Goal: Task Accomplishment & Management: Complete application form

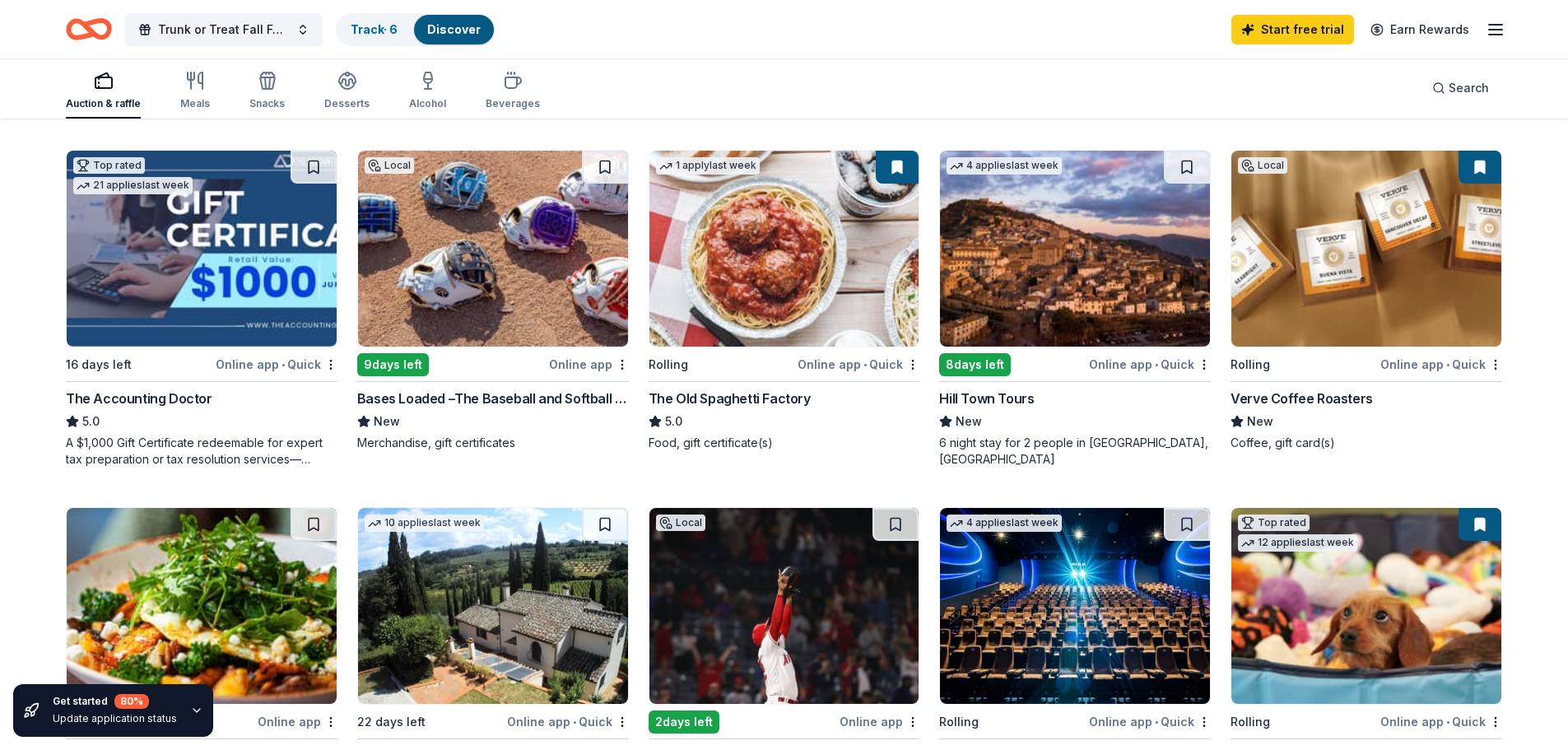
scroll to position [576, 0]
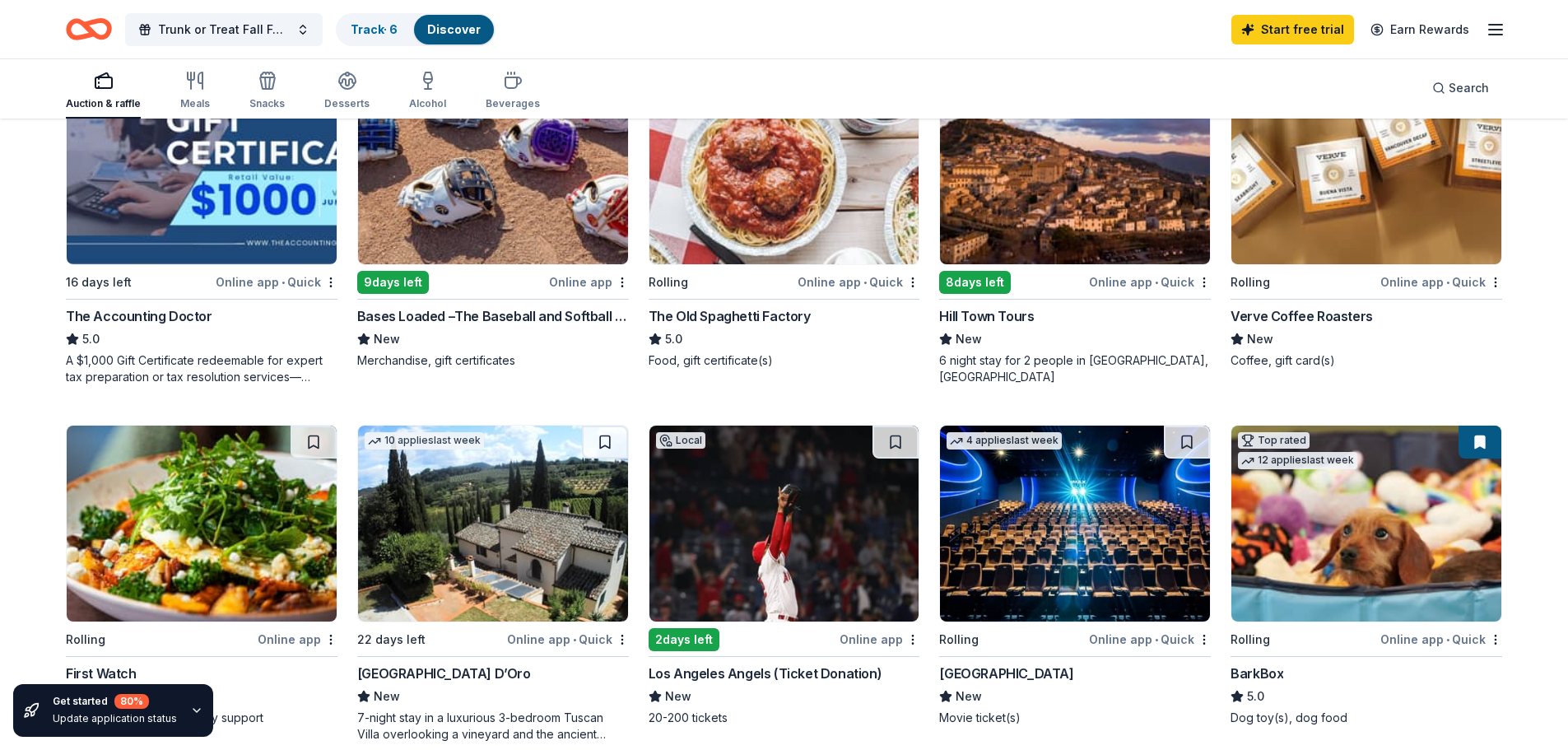
click at [1361, 495] on img at bounding box center [1365, 524] width 270 height 196
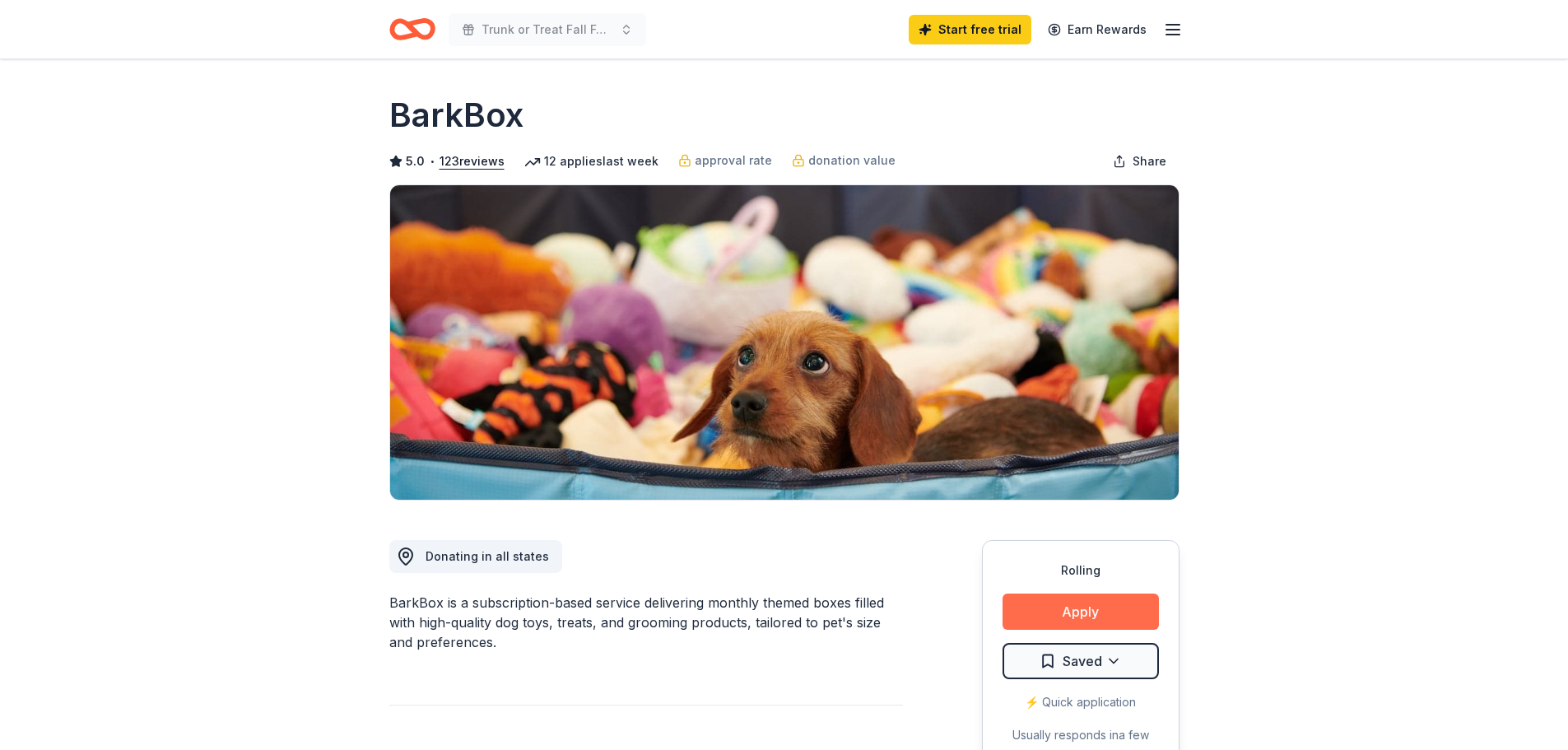
click at [1106, 607] on button "Apply" at bounding box center [1081, 611] width 157 height 36
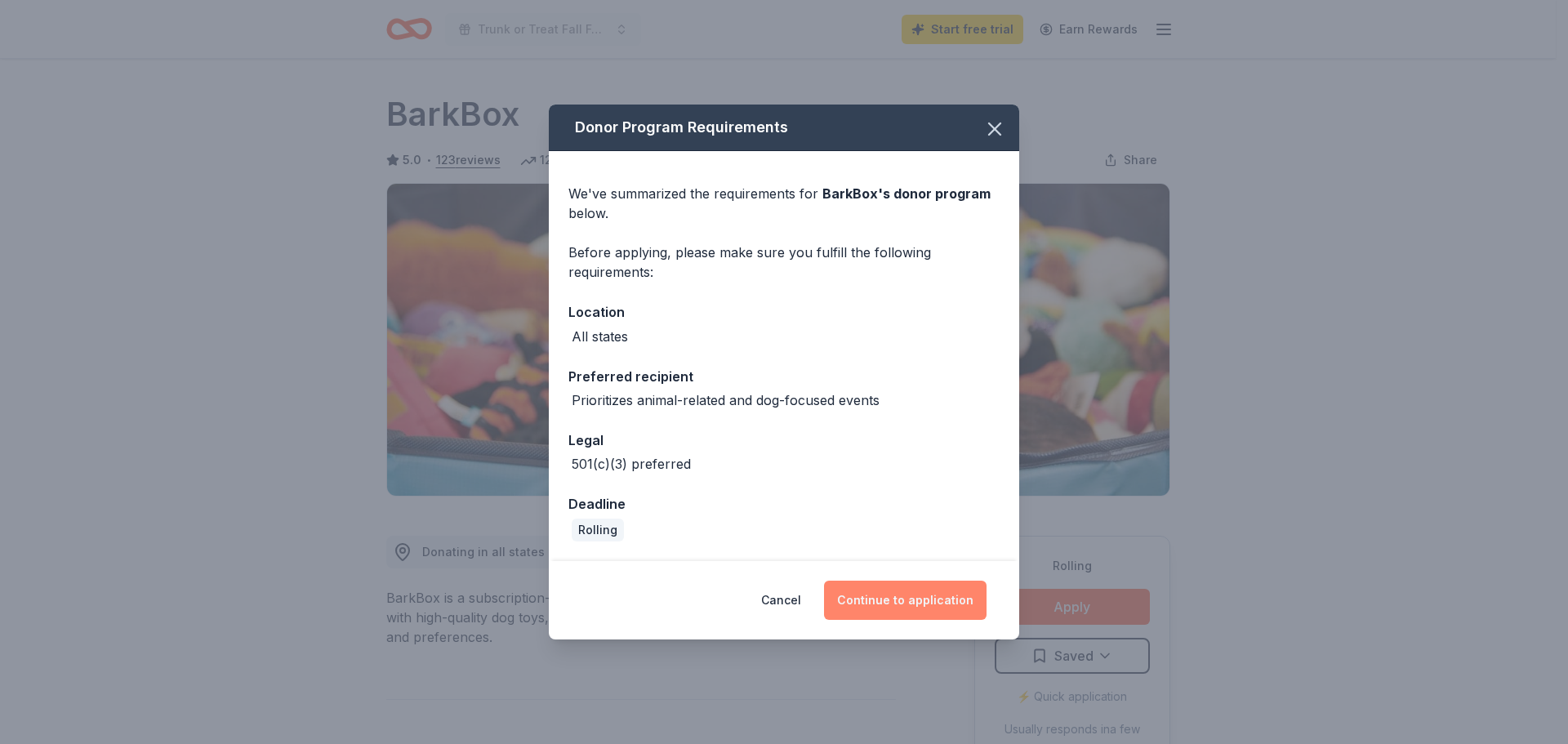
click at [920, 594] on button "Continue to application" at bounding box center [905, 600] width 162 height 39
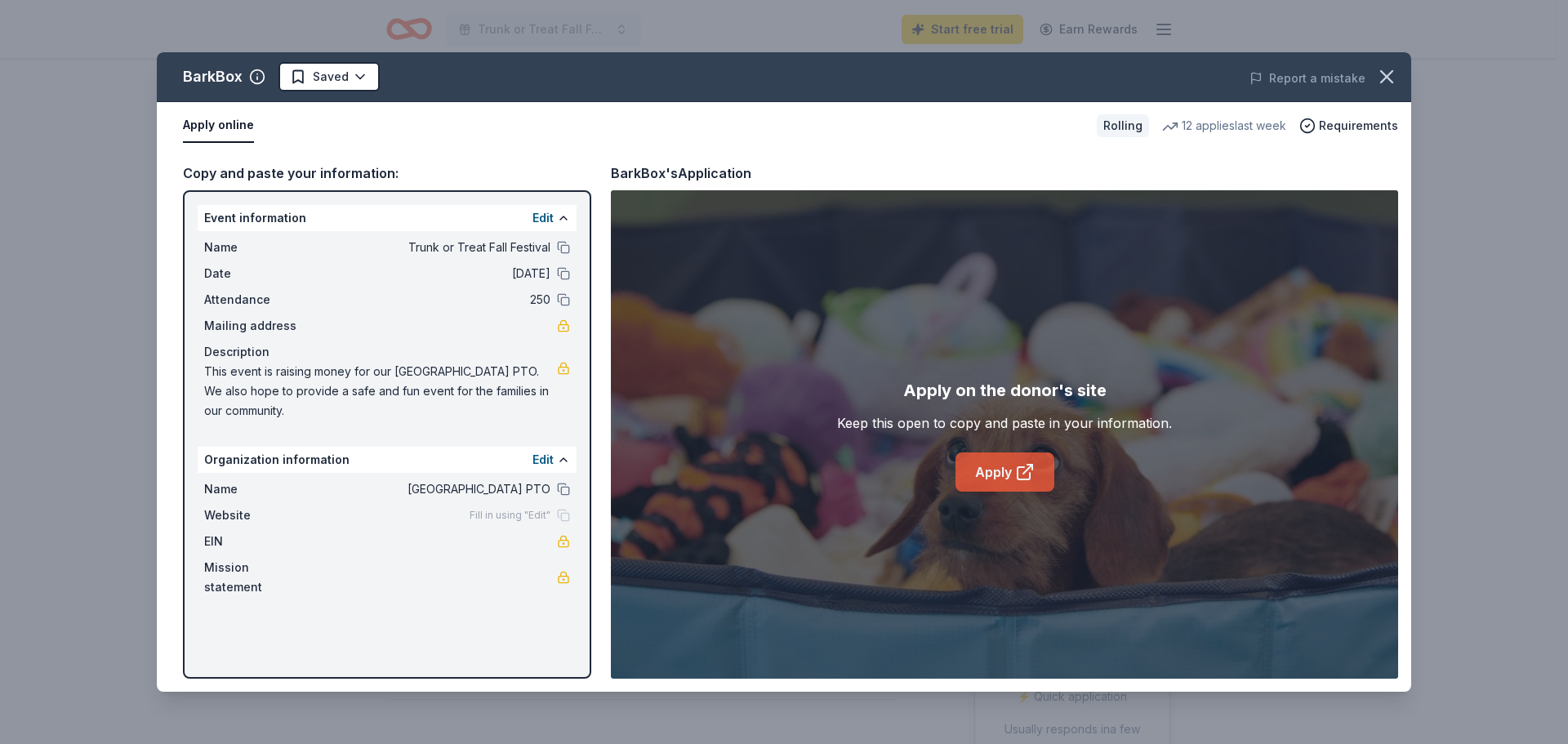
click at [1008, 475] on link "Apply" at bounding box center [1006, 472] width 99 height 39
